Goal: Task Accomplishment & Management: Complete application form

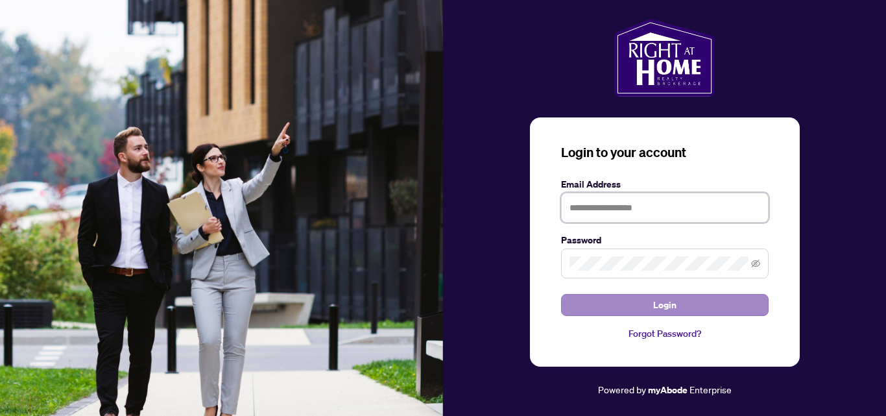
type input "**********"
click at [701, 303] on button "Login" at bounding box center [665, 305] width 208 height 22
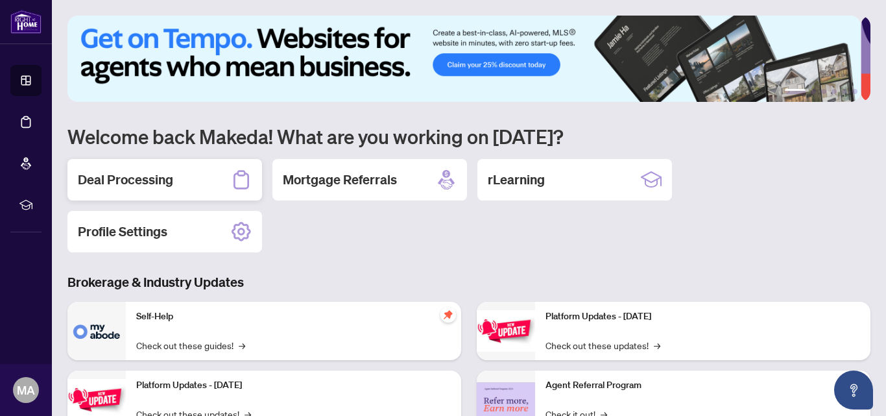
click at [151, 177] on h2 "Deal Processing" at bounding box center [125, 180] width 95 height 18
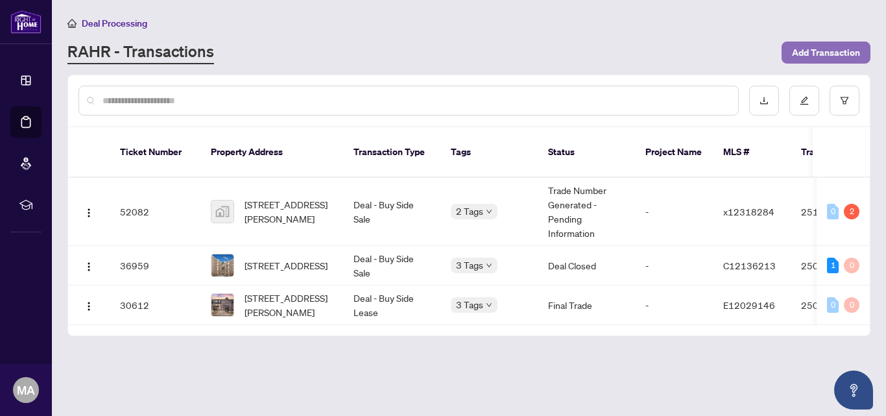
click at [820, 46] on span "Add Transaction" at bounding box center [826, 52] width 68 height 21
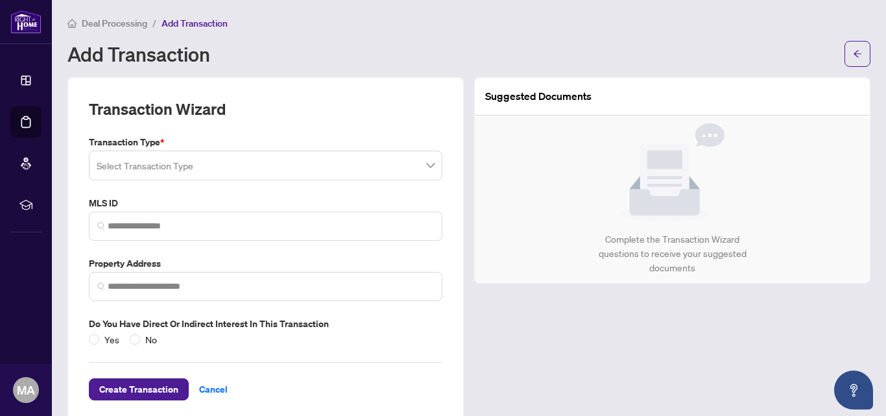
click at [304, 164] on input "search" at bounding box center [260, 167] width 326 height 29
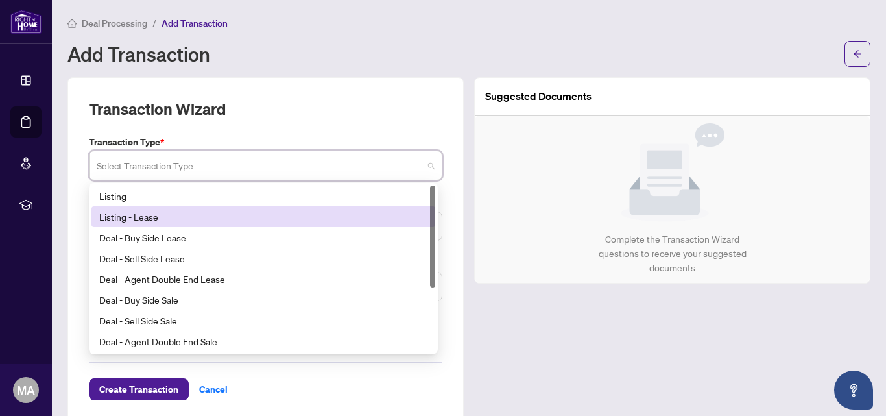
click at [150, 216] on div "Listing - Lease" at bounding box center [263, 216] width 328 height 14
click at [150, 216] on span at bounding box center [265, 225] width 353 height 29
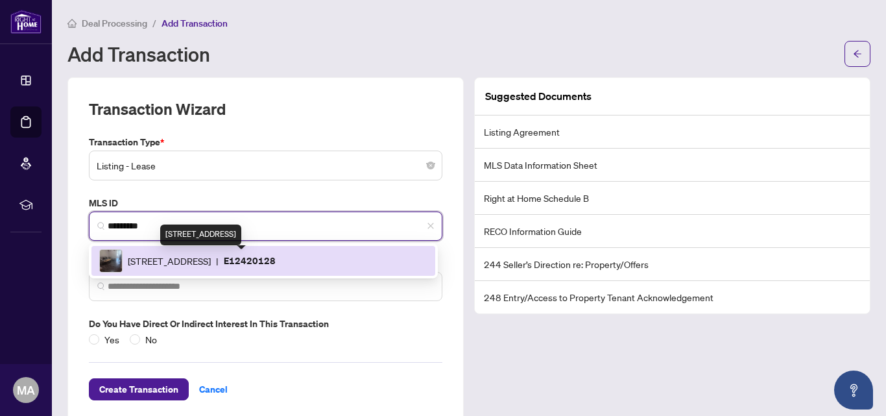
click at [211, 262] on span "[STREET_ADDRESS]" at bounding box center [169, 261] width 83 height 14
type input "*********"
type input "**********"
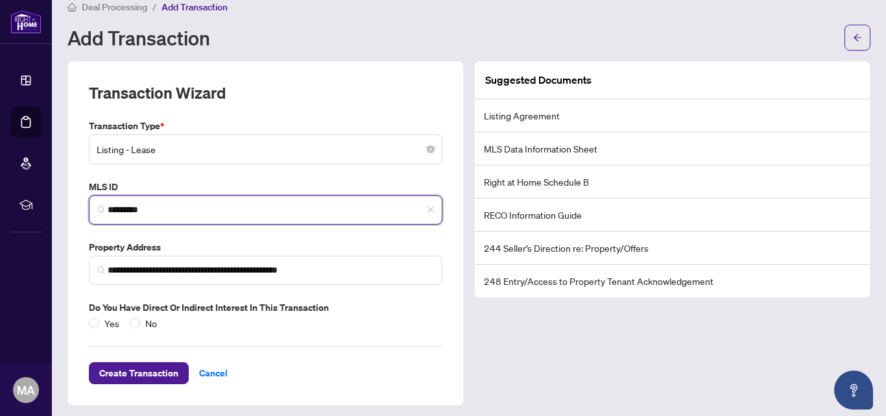
scroll to position [21, 0]
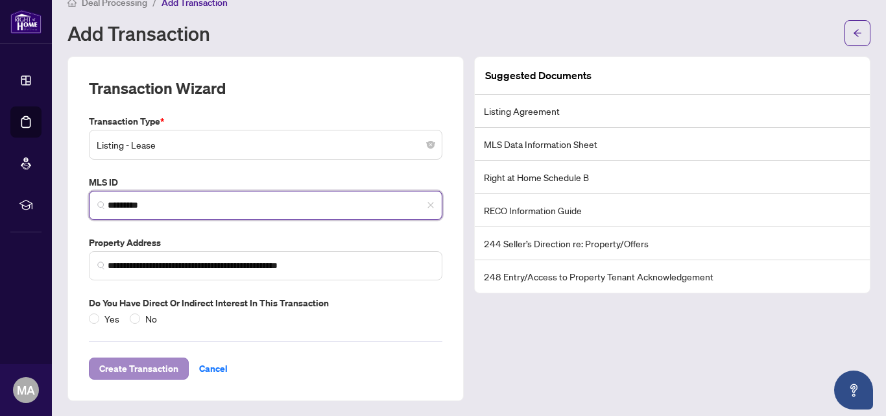
type input "*********"
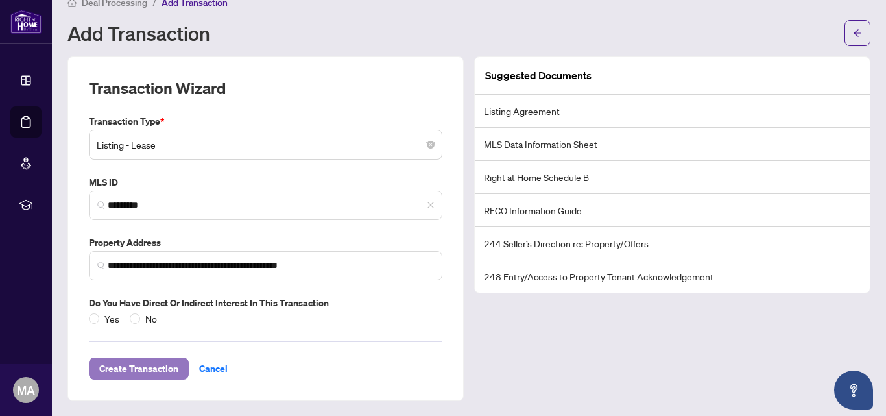
click at [139, 370] on span "Create Transaction" at bounding box center [138, 368] width 79 height 21
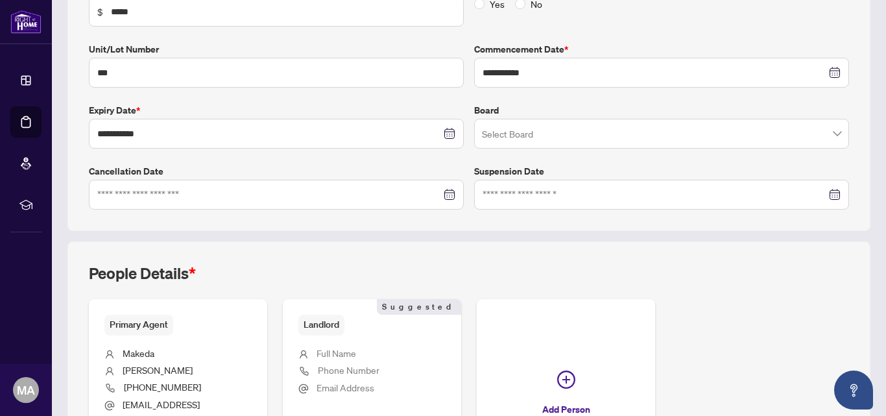
scroll to position [259, 0]
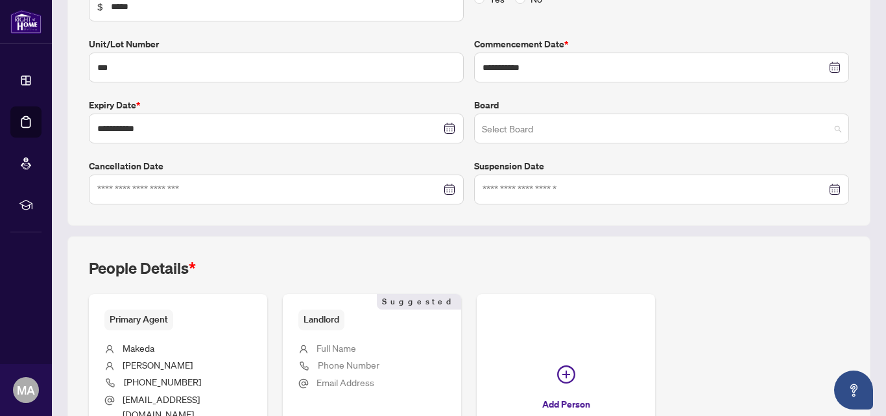
click at [828, 125] on span at bounding box center [661, 128] width 359 height 25
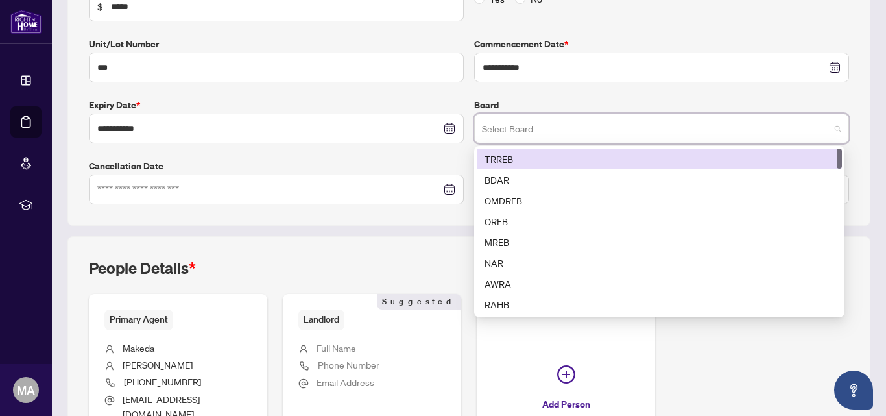
click at [601, 158] on div "TRREB" at bounding box center [660, 159] width 350 height 14
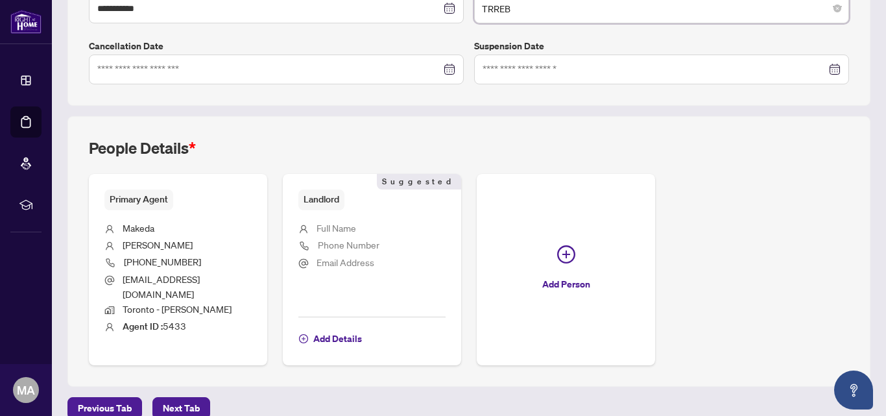
scroll to position [385, 0]
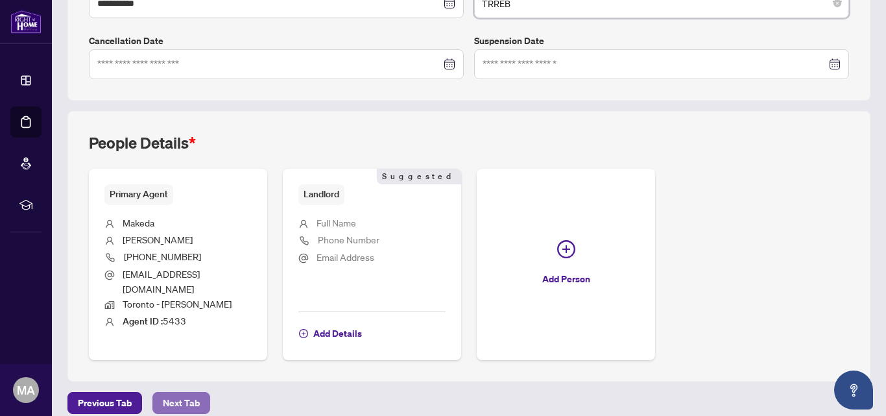
click at [173, 392] on span "Next Tab" at bounding box center [181, 402] width 37 height 21
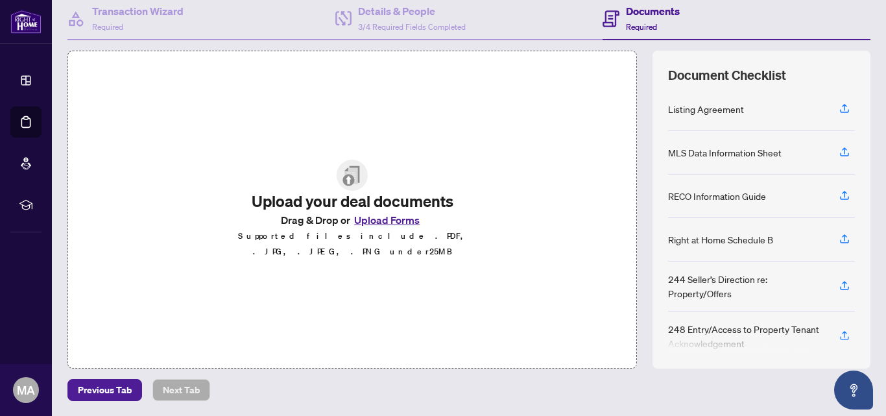
scroll to position [15, 0]
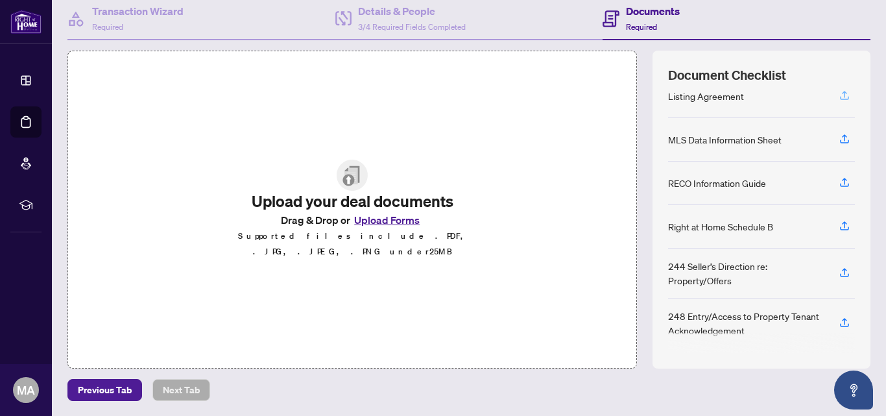
click at [839, 96] on icon "button" at bounding box center [845, 96] width 12 height 12
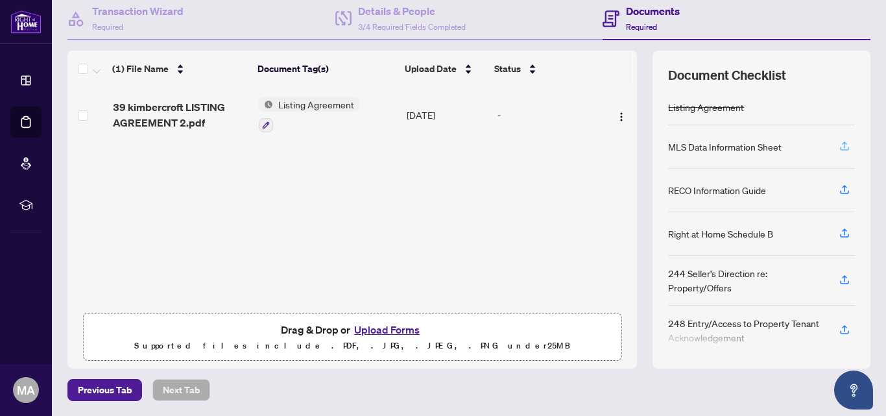
click at [839, 145] on icon "button" at bounding box center [845, 146] width 12 height 12
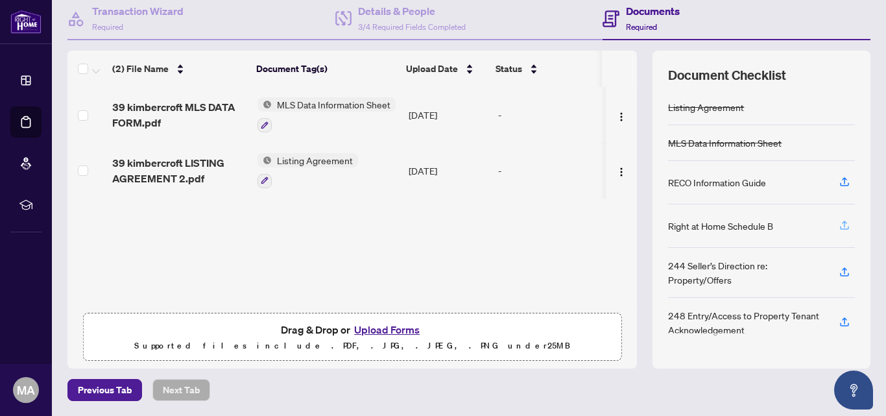
click at [839, 221] on icon "button" at bounding box center [845, 225] width 12 height 12
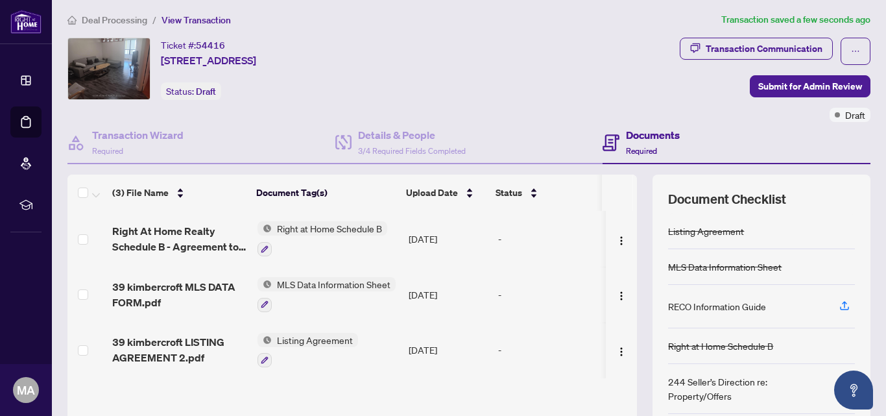
scroll to position [0, 0]
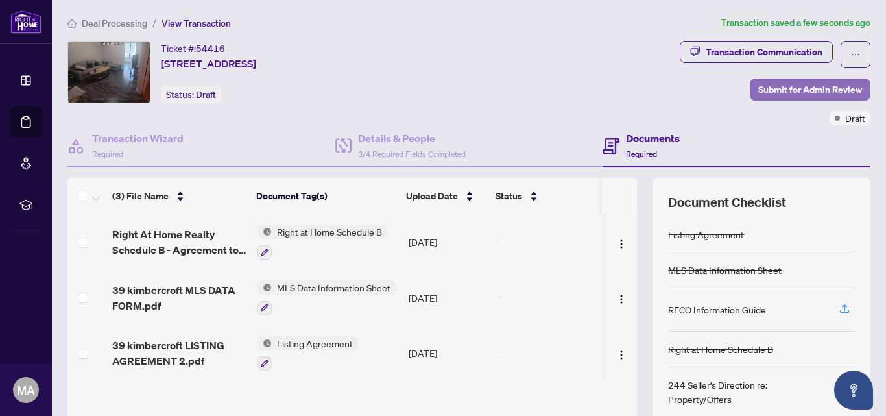
click at [777, 84] on span "Submit for Admin Review" at bounding box center [810, 89] width 104 height 21
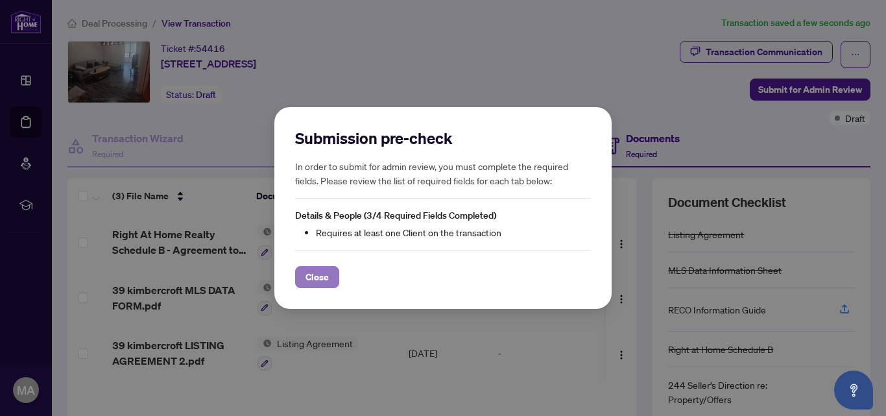
click at [317, 268] on span "Close" at bounding box center [316, 277] width 23 height 21
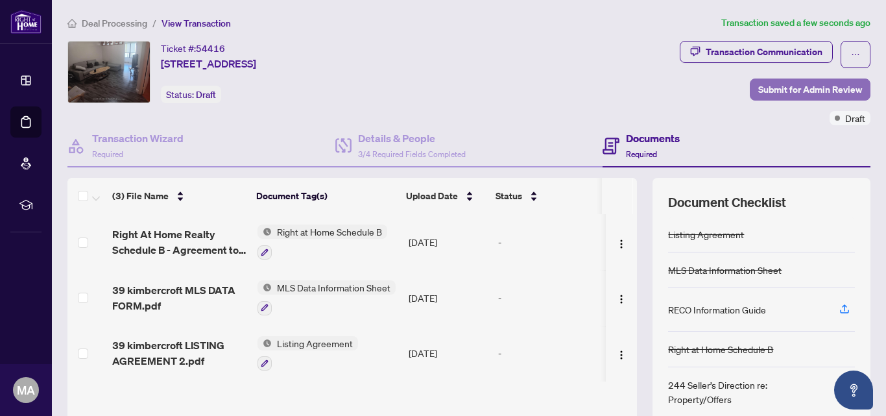
click at [830, 87] on span "Submit for Admin Review" at bounding box center [810, 89] width 104 height 21
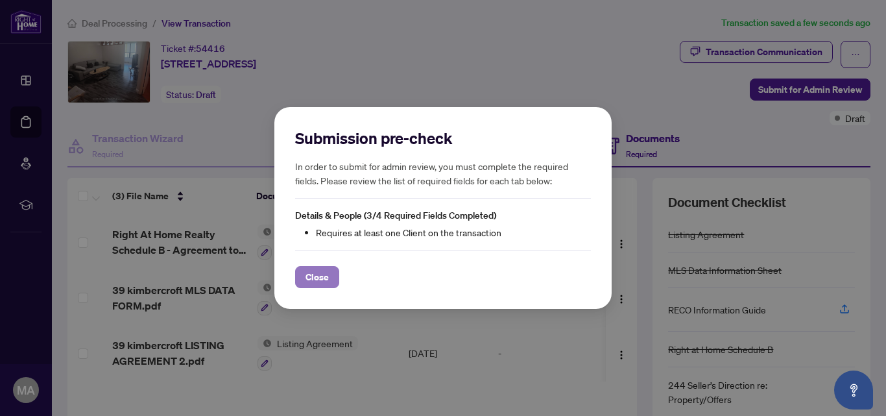
click at [326, 276] on span "Close" at bounding box center [316, 277] width 23 height 21
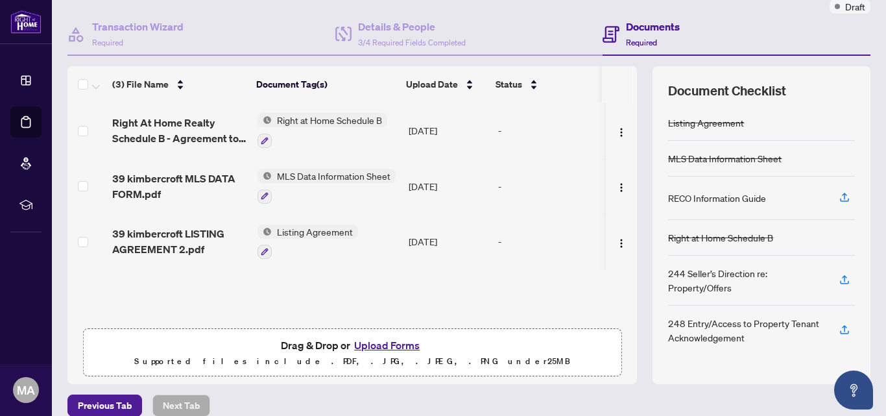
scroll to position [127, 0]
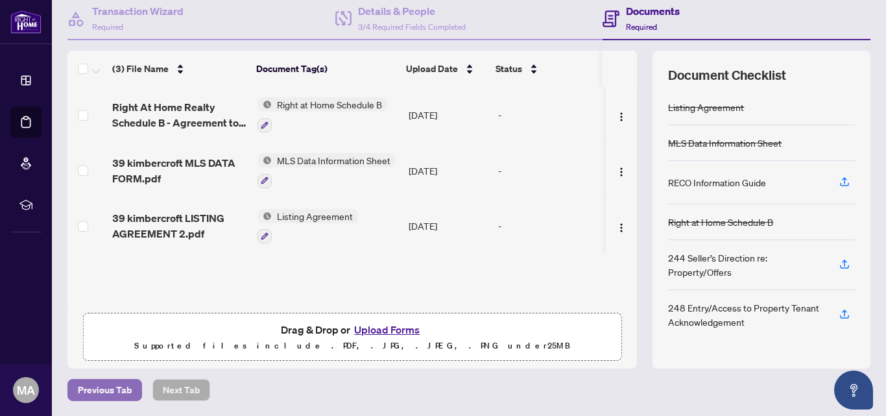
click at [95, 389] on span "Previous Tab" at bounding box center [105, 389] width 54 height 21
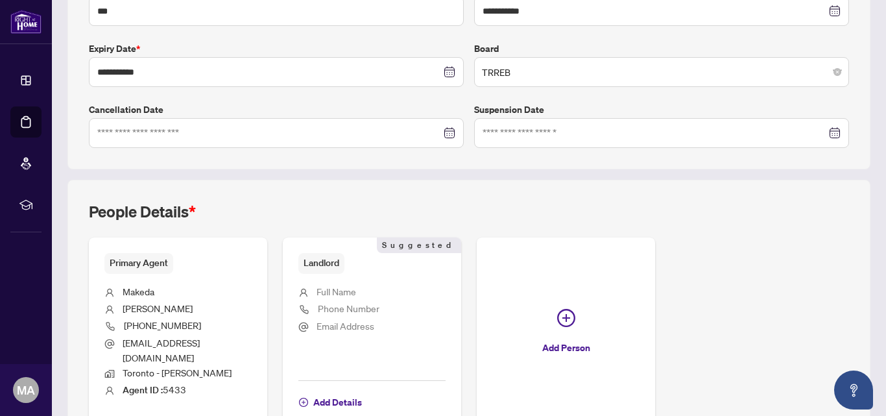
scroll to position [322, 0]
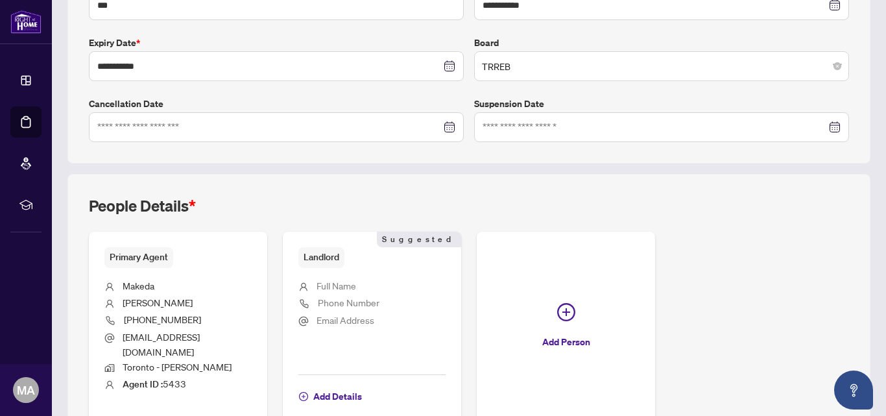
click at [331, 283] on span "Full Name" at bounding box center [337, 286] width 40 height 12
click at [333, 286] on span "Full Name" at bounding box center [337, 286] width 40 height 12
click at [349, 286] on span "Full Name" at bounding box center [337, 286] width 40 height 12
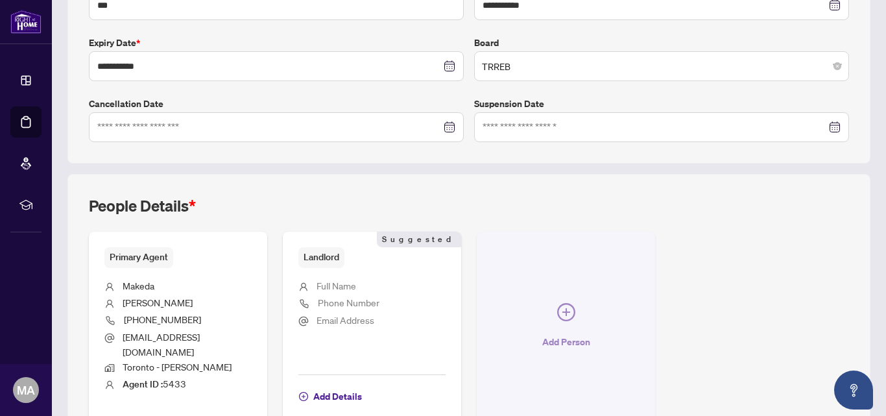
click at [563, 305] on icon "plus-circle" at bounding box center [566, 312] width 18 height 18
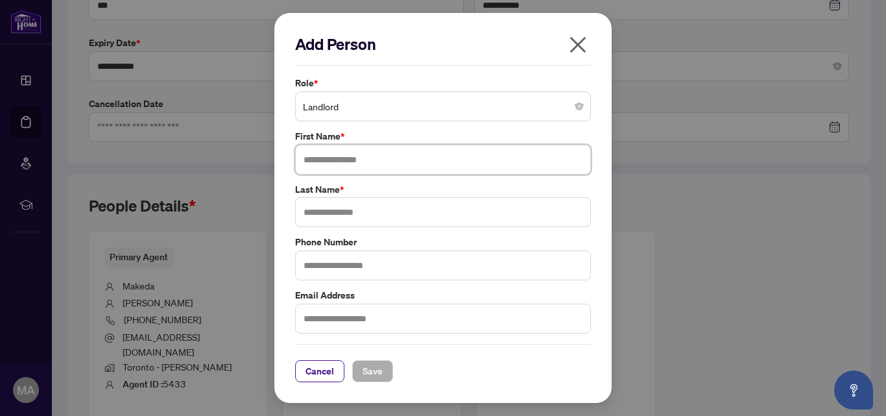
click at [416, 161] on input "text" at bounding box center [443, 160] width 296 height 30
type input "**********"
click at [387, 215] on input "text" at bounding box center [443, 212] width 296 height 30
type input "********"
click at [383, 156] on input "**********" at bounding box center [443, 160] width 296 height 30
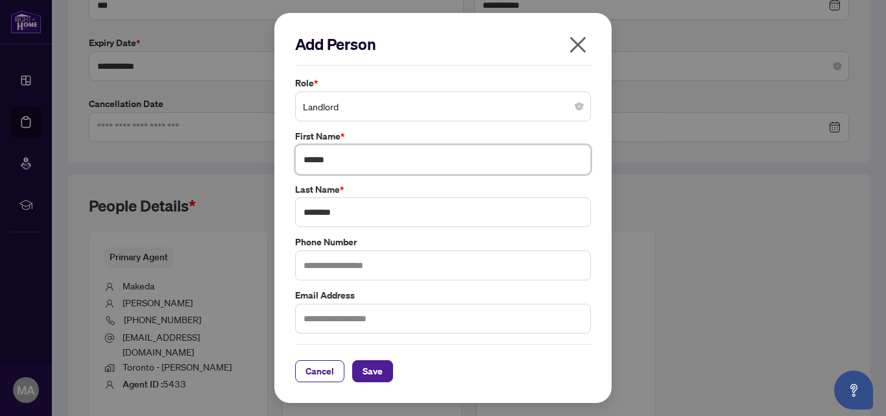
type input "*****"
click at [342, 267] on input "text" at bounding box center [443, 265] width 296 height 30
type input "**********"
click at [352, 318] on input "text" at bounding box center [443, 319] width 296 height 30
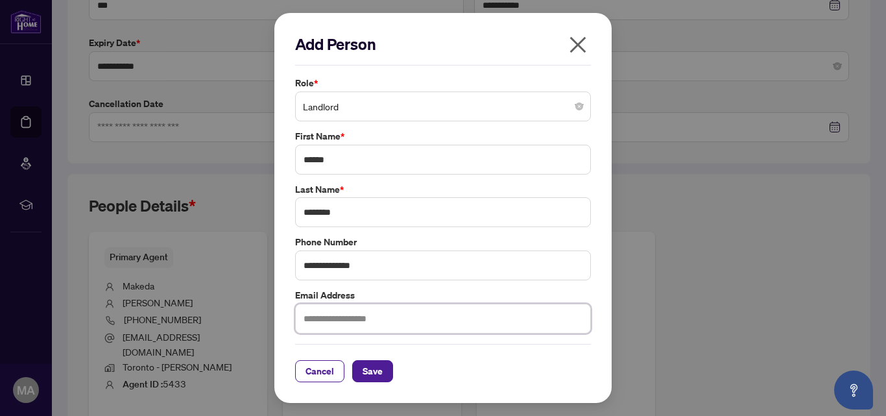
click at [352, 318] on input "text" at bounding box center [443, 319] width 296 height 30
type input "**********"
click at [366, 365] on span "Save" at bounding box center [373, 371] width 20 height 21
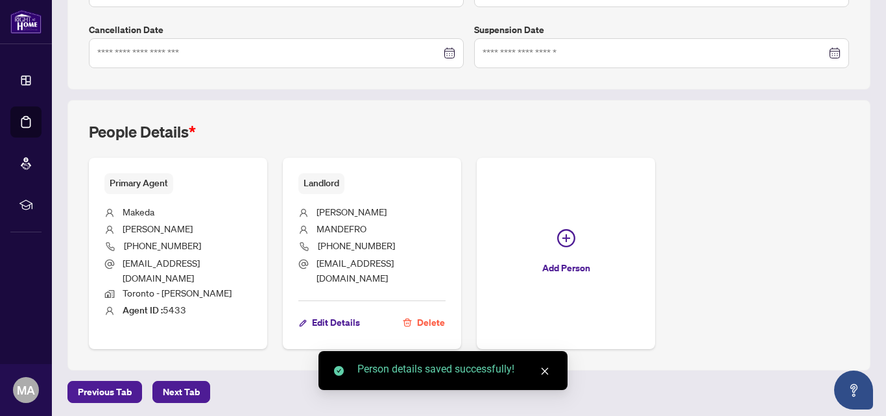
scroll to position [398, 0]
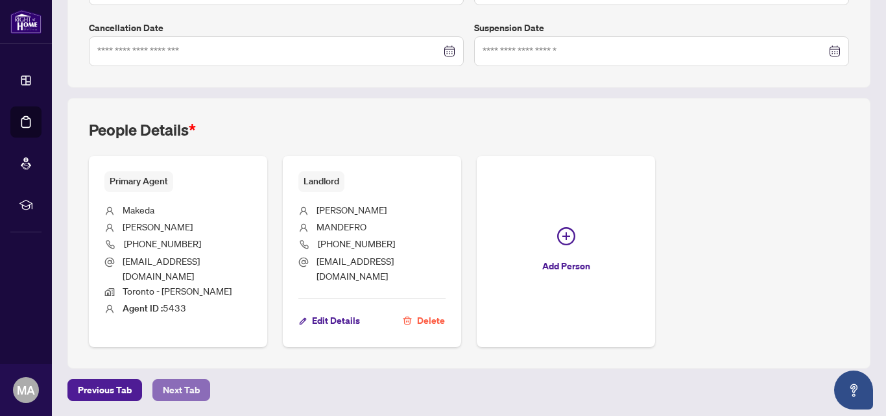
click at [179, 389] on span "Next Tab" at bounding box center [181, 389] width 37 height 21
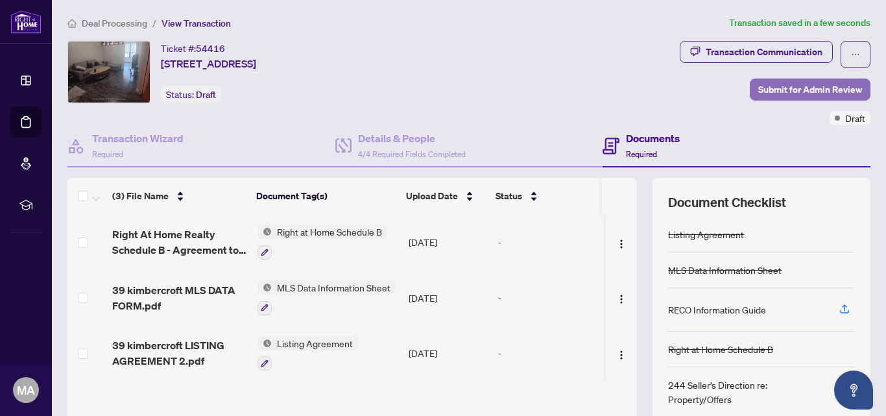
click at [811, 86] on span "Submit for Admin Review" at bounding box center [810, 89] width 104 height 21
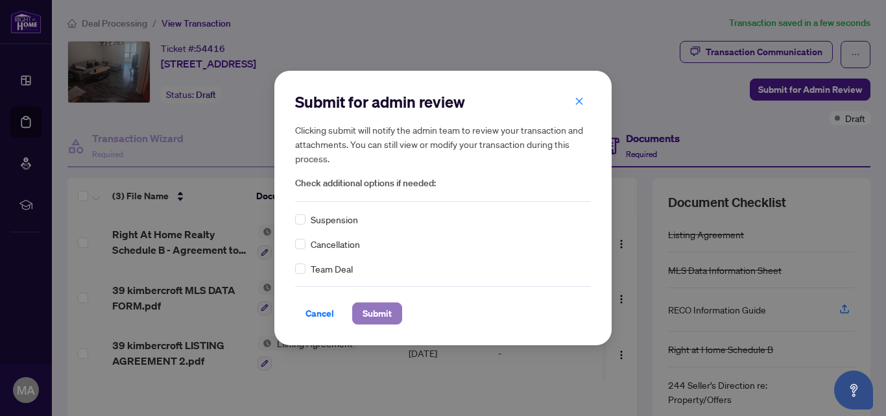
click at [372, 313] on span "Submit" at bounding box center [377, 313] width 29 height 21
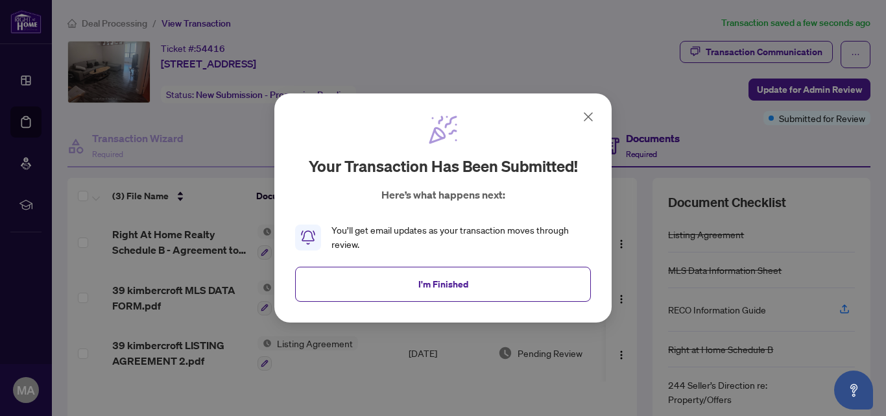
click at [585, 117] on icon at bounding box center [589, 117] width 16 height 16
